Goal: Information Seeking & Learning: Learn about a topic

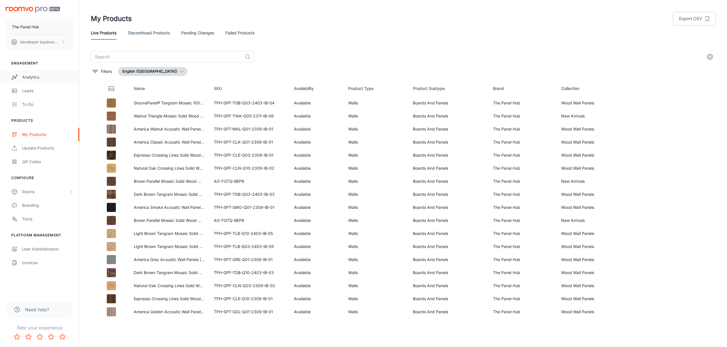
click at [53, 82] on link "Analytics" at bounding box center [39, 77] width 79 height 14
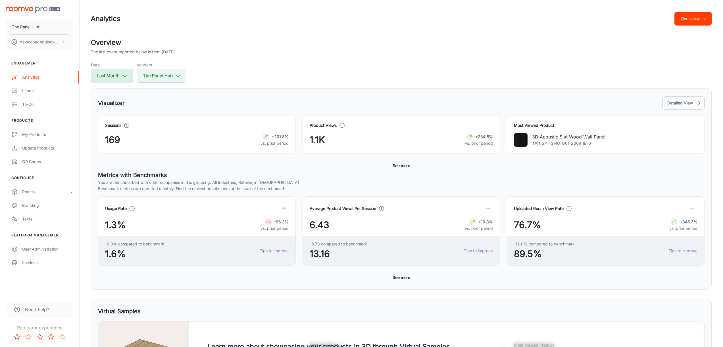
click at [132, 77] on button "Last Month" at bounding box center [112, 76] width 42 height 14
select select "7"
select select "2025"
select select "7"
select select "2025"
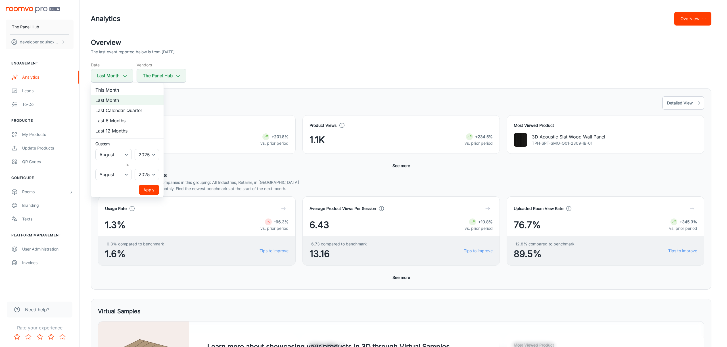
click at [126, 78] on div at bounding box center [363, 173] width 727 height 347
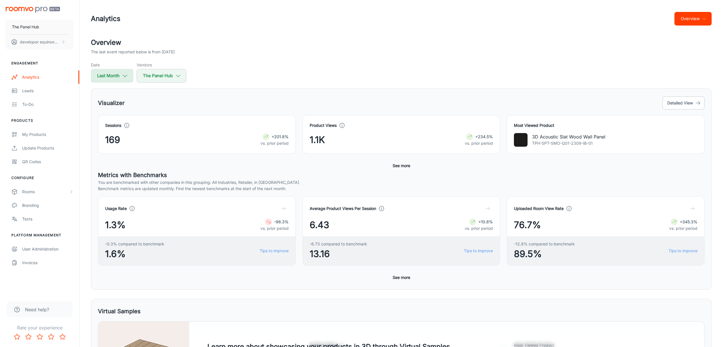
click at [126, 78] on icon "button" at bounding box center [125, 76] width 6 height 6
select select "7"
select select "2025"
select select "7"
select select "2025"
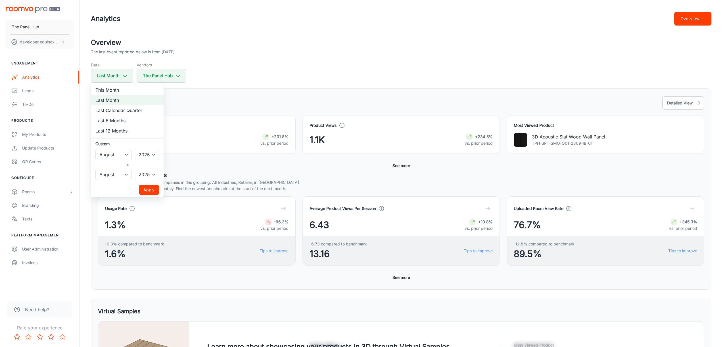
click at [233, 44] on div at bounding box center [363, 173] width 727 height 347
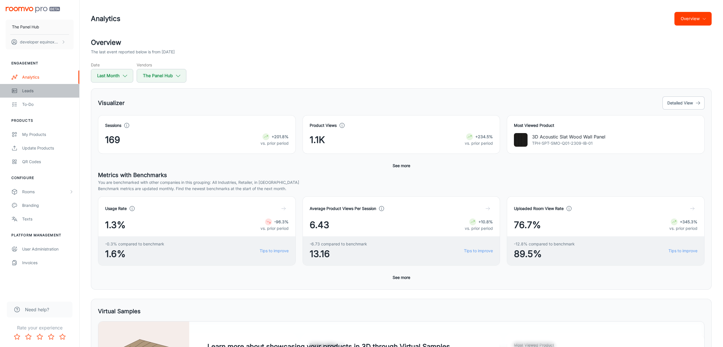
click at [42, 87] on link "Leads" at bounding box center [39, 91] width 79 height 14
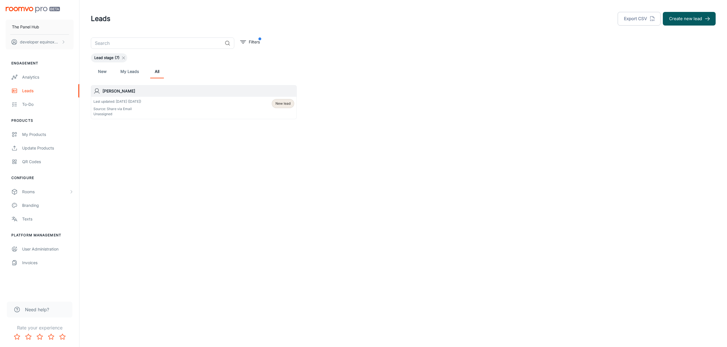
click at [124, 57] on icon at bounding box center [123, 58] width 5 height 5
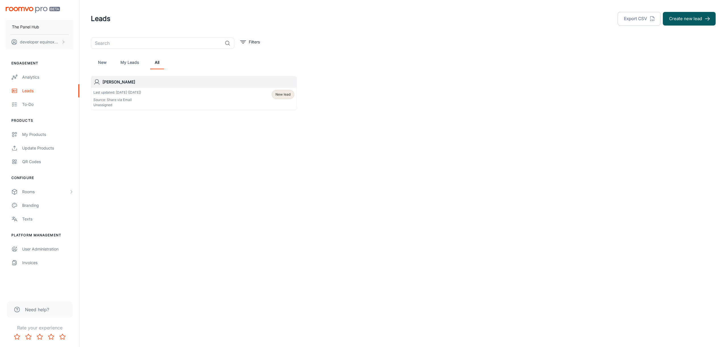
click at [44, 65] on li "Engagement" at bounding box center [39, 63] width 79 height 5
click at [40, 63] on li "Engagement" at bounding box center [39, 63] width 79 height 5
click at [41, 73] on link "Analytics" at bounding box center [39, 77] width 79 height 14
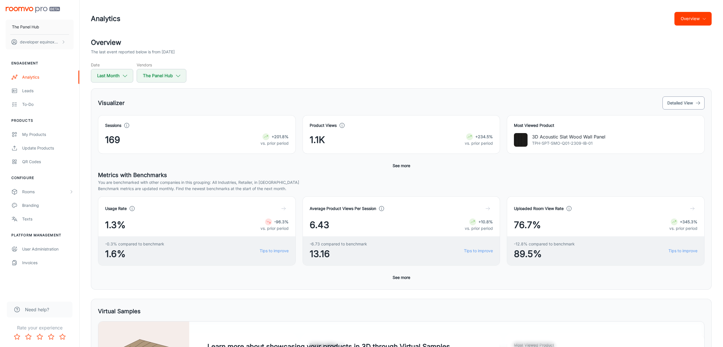
click at [690, 106] on button "Detailed View" at bounding box center [683, 103] width 42 height 13
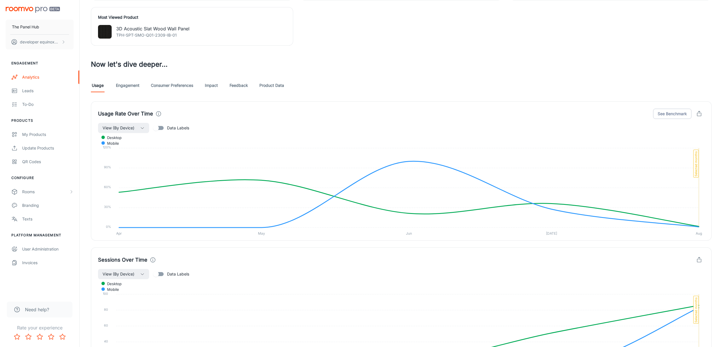
scroll to position [263, 0]
click at [218, 86] on link "Impact" at bounding box center [211, 87] width 14 height 14
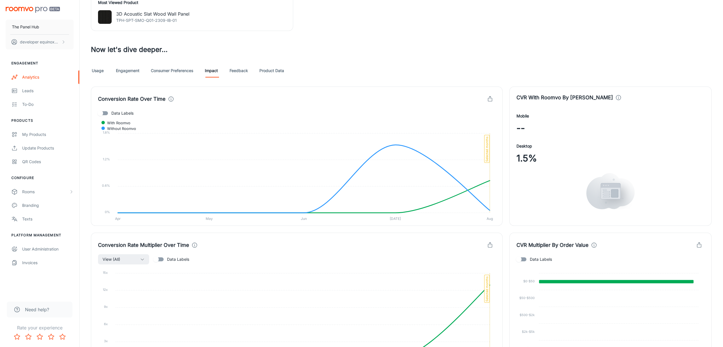
scroll to position [283, 0]
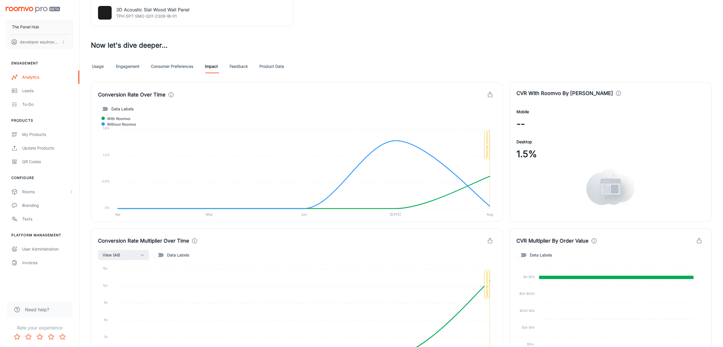
click at [523, 154] on span "1.5%" at bounding box center [526, 154] width 20 height 14
click at [526, 153] on span "1.5%" at bounding box center [526, 154] width 20 height 14
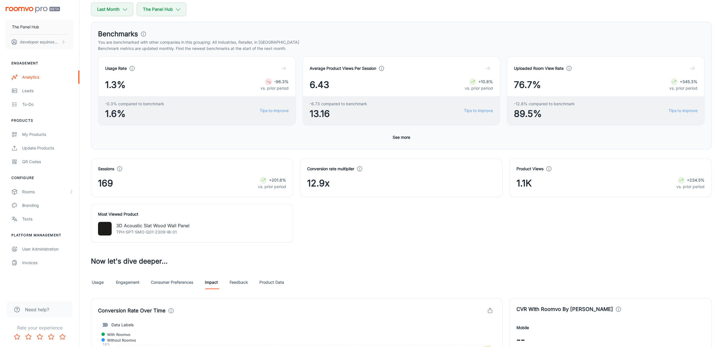
scroll to position [259, 0]
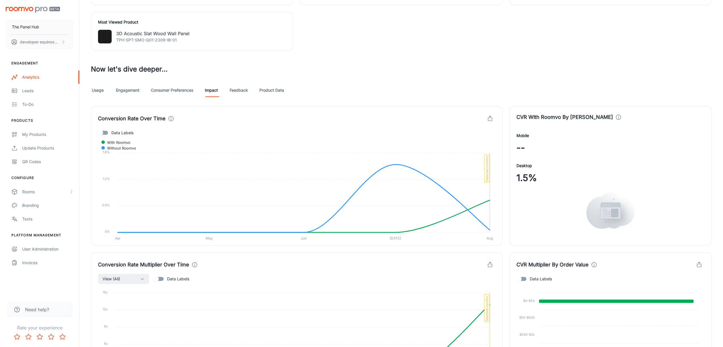
click at [530, 176] on span "1.5%" at bounding box center [526, 178] width 20 height 14
click at [625, 220] on img at bounding box center [610, 211] width 48 height 36
click at [615, 214] on img at bounding box center [610, 211] width 48 height 36
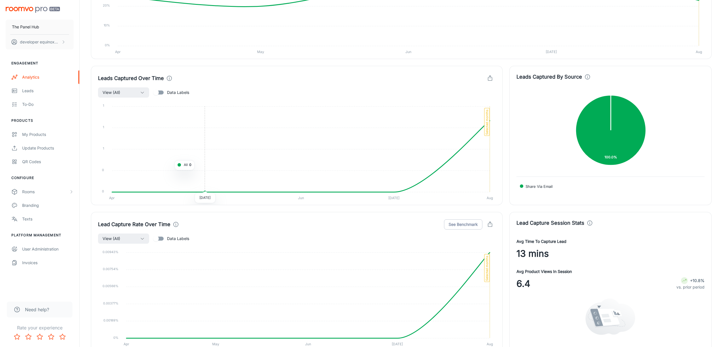
scroll to position [925, 0]
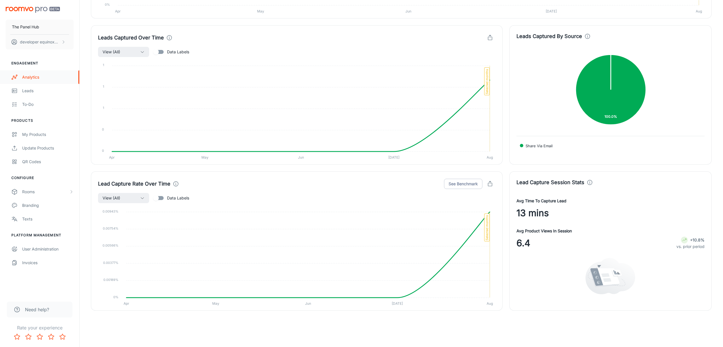
click at [35, 70] on link "Analytics" at bounding box center [39, 77] width 79 height 14
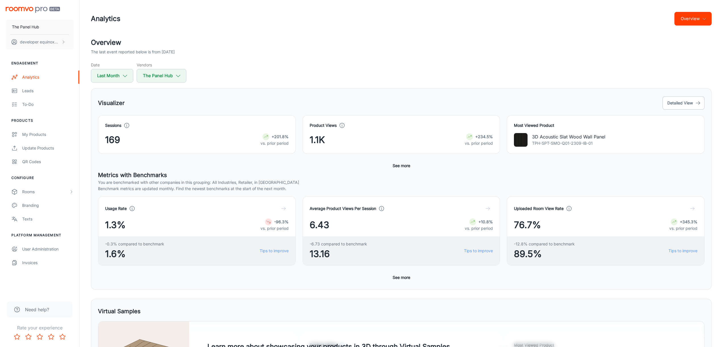
click at [401, 164] on button "See more" at bounding box center [401, 166] width 22 height 10
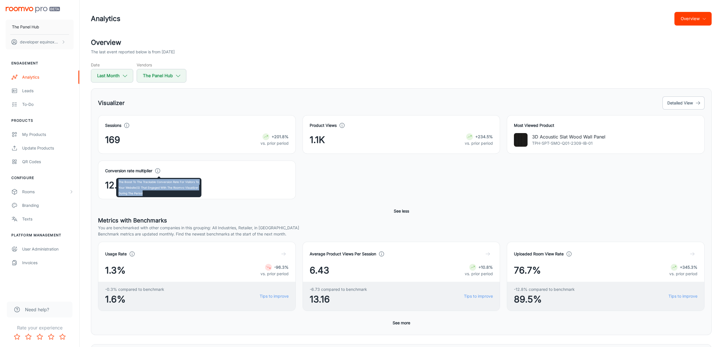
drag, startPoint x: 149, startPoint y: 193, endPoint x: 118, endPoint y: 183, distance: 32.8
click at [118, 183] on p "The boost to the trackable conversion rate for visitors to your website(s) that…" at bounding box center [158, 187] width 81 height 17
copy p "The boost to the trackable conversion rate for visitors to your website(s) that…"
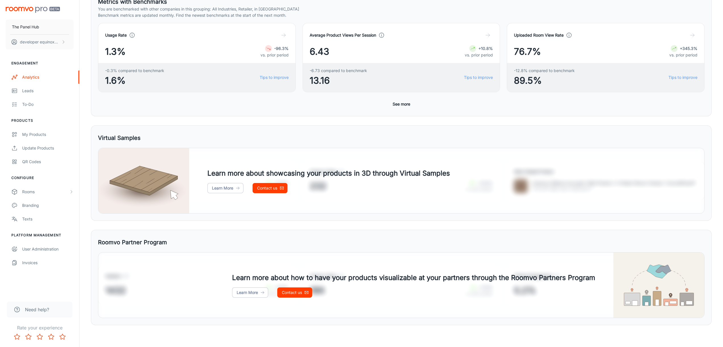
scroll to position [220, 0]
click at [39, 105] on div "To-do" at bounding box center [47, 104] width 51 height 6
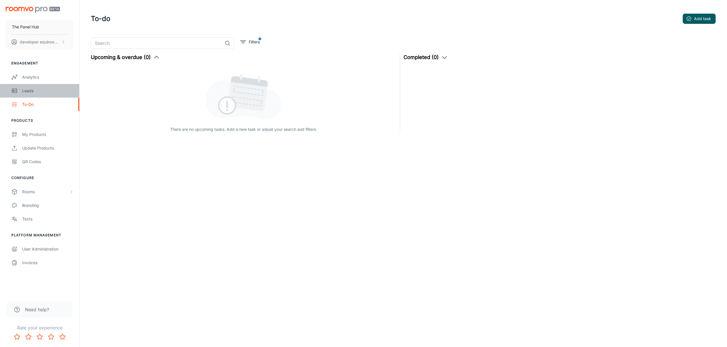
click at [36, 93] on div "Leads" at bounding box center [47, 91] width 51 height 6
